Goal: Transaction & Acquisition: Purchase product/service

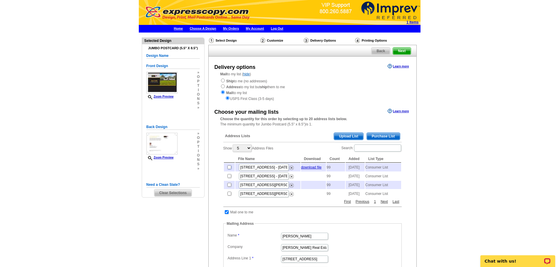
click at [229, 169] on input "checkbox" at bounding box center [229, 167] width 4 height 4
checkbox input "true"
click at [315, 170] on link "download file" at bounding box center [311, 167] width 21 height 4
click at [447, 159] on main "Need Help? call 800-260-5887, chat with support, or have our designers make som…" at bounding box center [279, 240] width 559 height 415
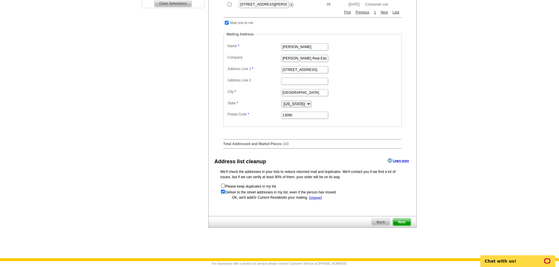
scroll to position [205, 0]
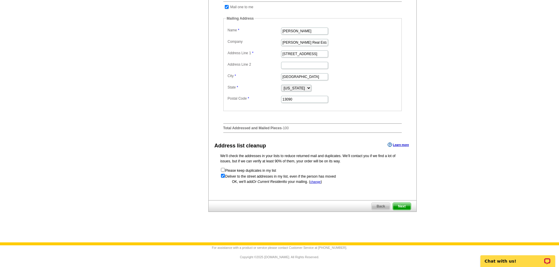
click at [398, 210] on span "Next" at bounding box center [402, 206] width 18 height 7
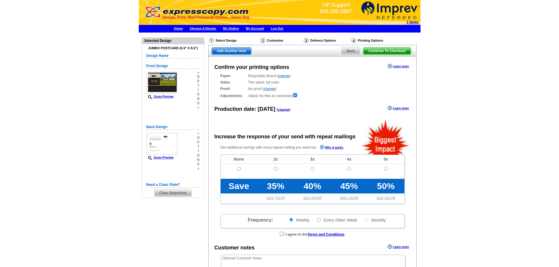
radio input "false"
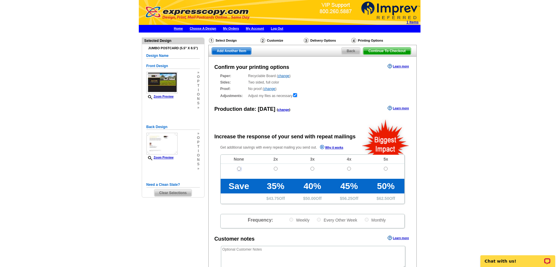
click at [238, 169] on input "radio" at bounding box center [239, 169] width 4 height 4
radio input "true"
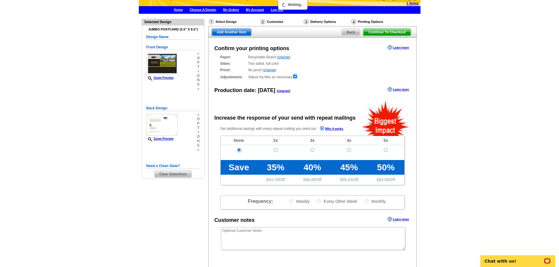
scroll to position [59, 0]
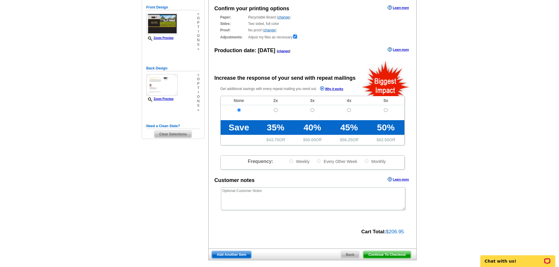
click at [396, 254] on span "Continue To Checkout" at bounding box center [386, 254] width 47 height 7
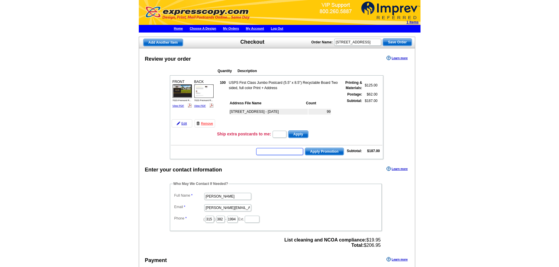
click at [276, 149] on input "text" at bounding box center [279, 151] width 47 height 7
click at [274, 151] on input "text" at bounding box center [279, 151] width 47 height 7
type input "HUNT40"
click at [329, 150] on span "Apply Promotion" at bounding box center [324, 151] width 38 height 7
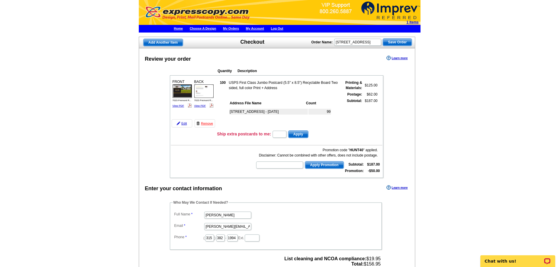
click at [201, 91] on img at bounding box center [203, 90] width 19 height 13
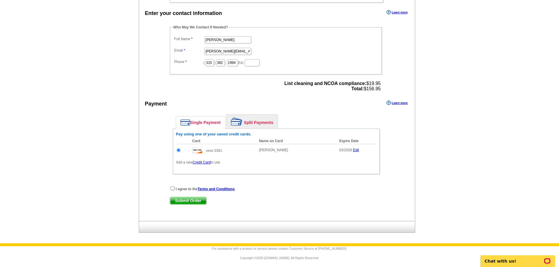
scroll to position [176, 0]
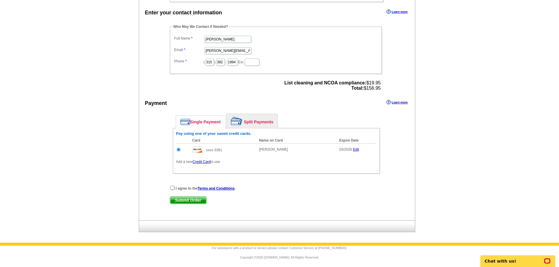
click at [172, 189] on input "checkbox" at bounding box center [172, 188] width 4 height 4
checkbox input "true"
click at [189, 199] on span "Submit Order" at bounding box center [188, 200] width 36 height 7
